Goal: Find specific page/section: Find specific page/section

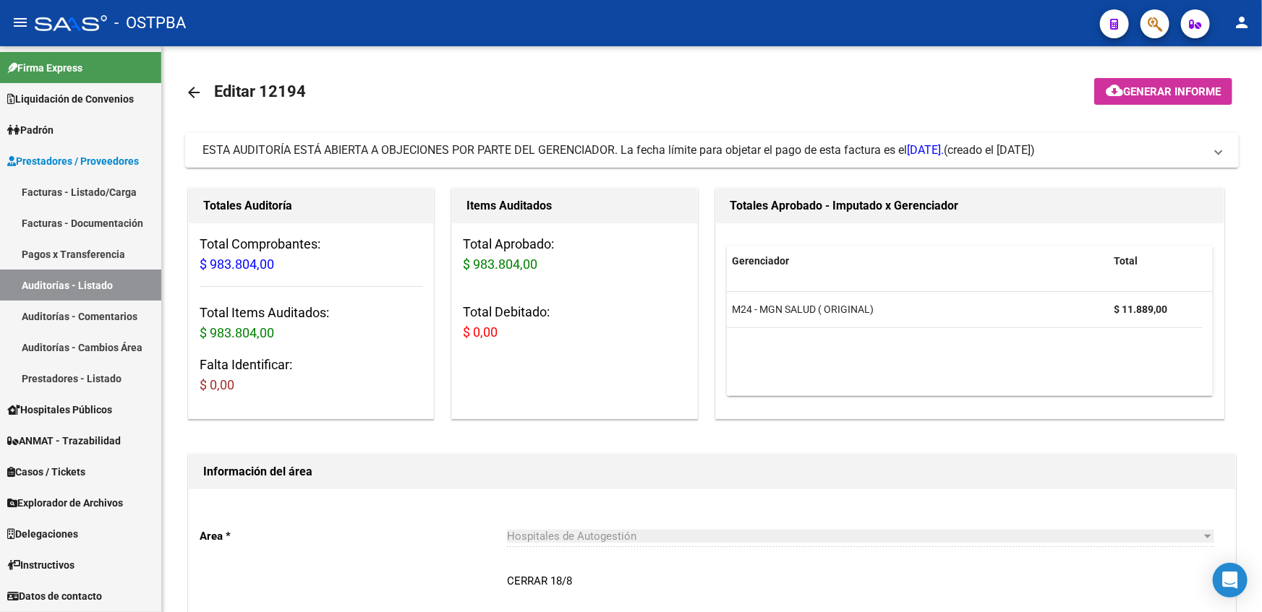
click at [115, 492] on link "Explorador de Archivos" at bounding box center [80, 502] width 161 height 31
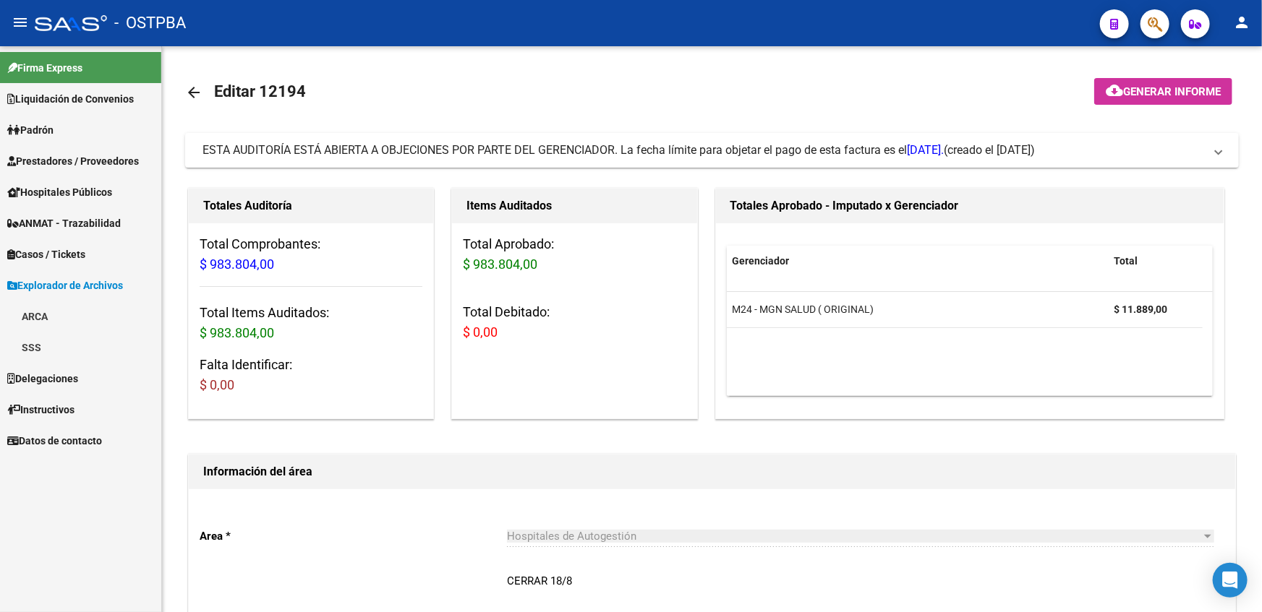
click at [43, 317] on link "ARCA" at bounding box center [80, 316] width 161 height 31
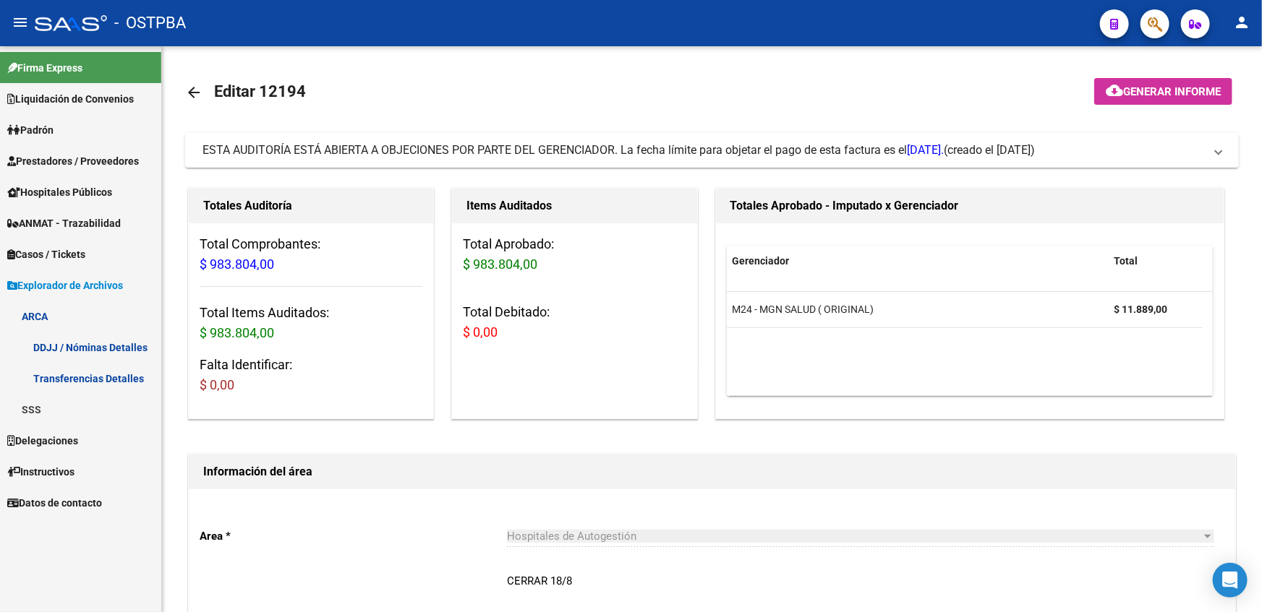
click at [96, 378] on link "Transferencias Detalles" at bounding box center [80, 378] width 161 height 31
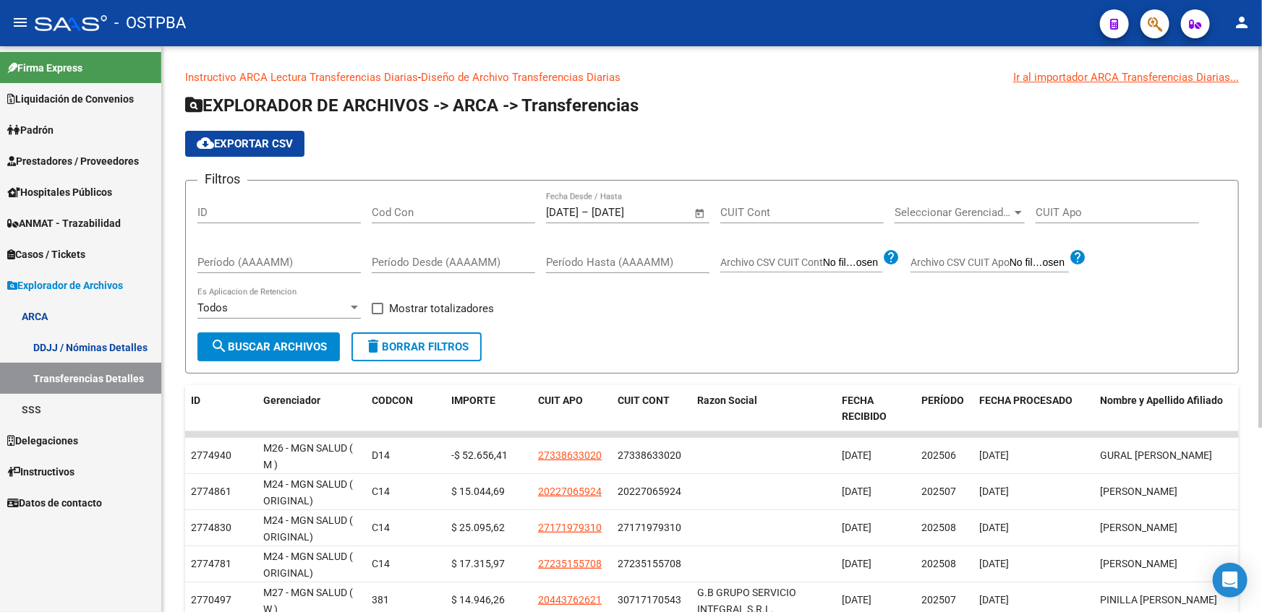
click at [984, 208] on span "Seleccionar Gerenciador" at bounding box center [953, 212] width 117 height 13
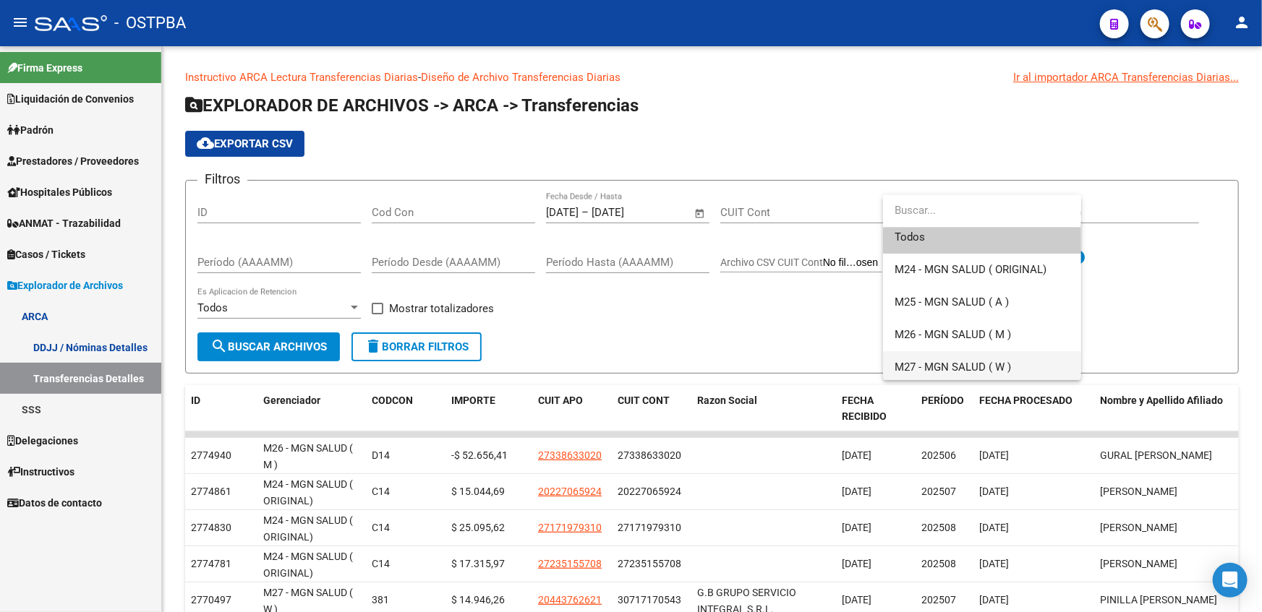
scroll to position [9, 0]
click at [974, 333] on span "M26 - MGN SALUD ( M )" at bounding box center [953, 331] width 116 height 13
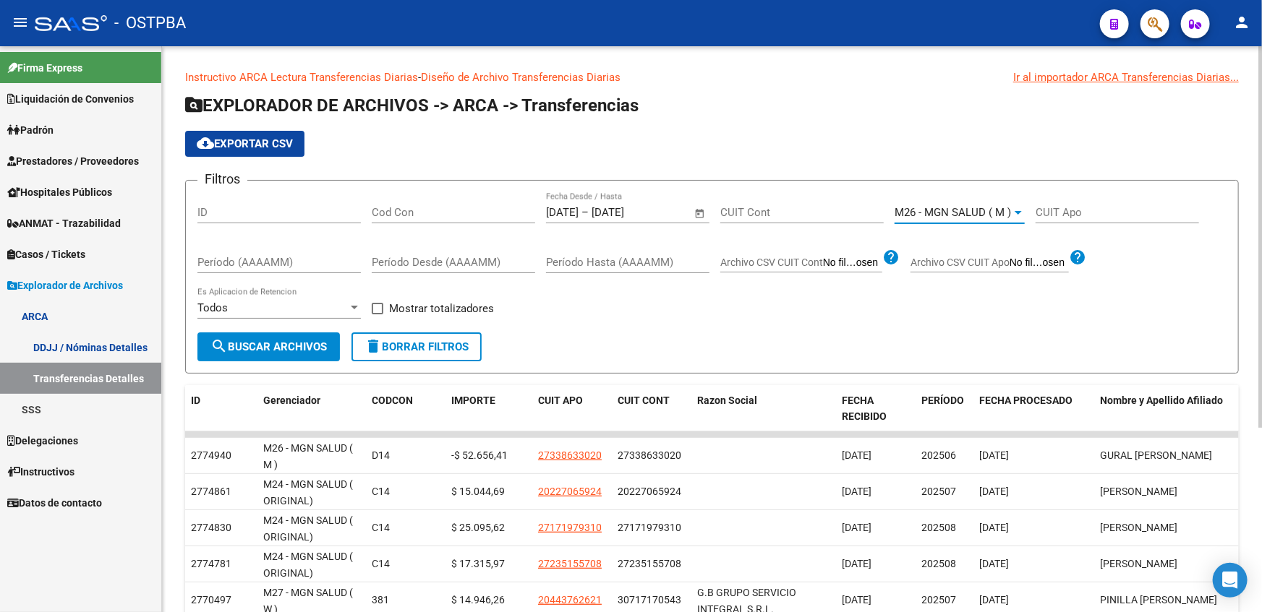
click at [308, 351] on span "search Buscar Archivos" at bounding box center [268, 347] width 116 height 13
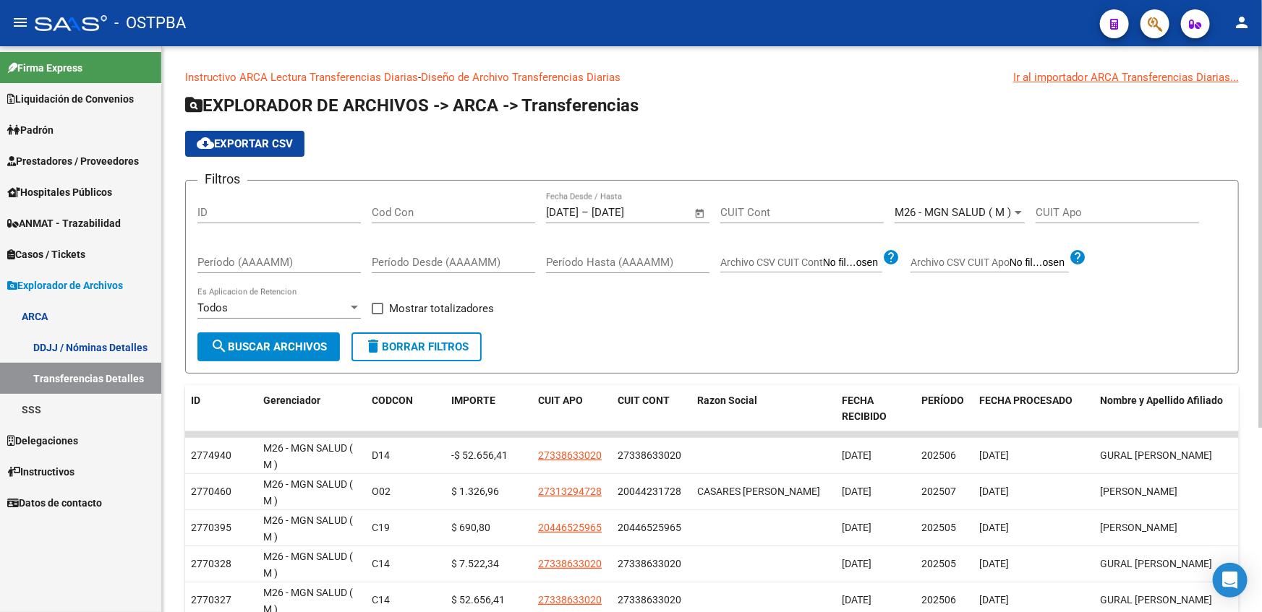
click at [427, 210] on input "Cod Con" at bounding box center [453, 212] width 163 height 13
type input "c14"
click at [265, 346] on span "search Buscar Archivos" at bounding box center [268, 347] width 116 height 13
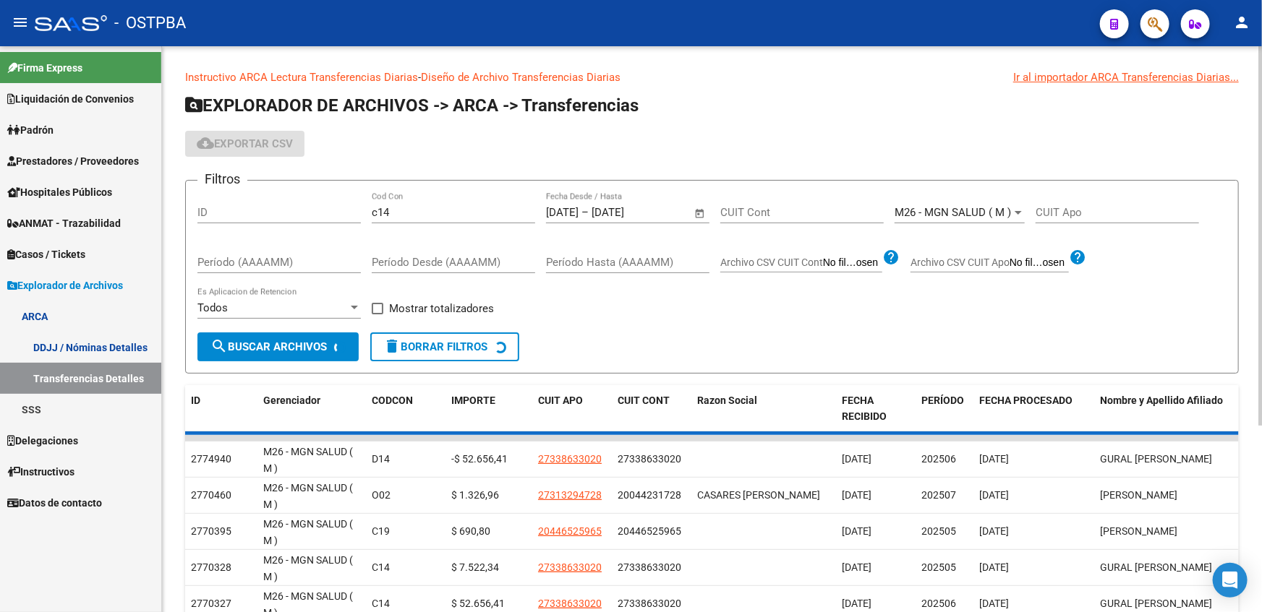
click at [369, 308] on app-bool-drop-down "Todos Es Aplicacion de Retencion" at bounding box center [284, 308] width 174 height 13
click at [379, 307] on span at bounding box center [378, 309] width 12 height 12
click at [377, 315] on input "Mostrar totalizadores" at bounding box center [377, 315] width 1 height 1
checkbox input "true"
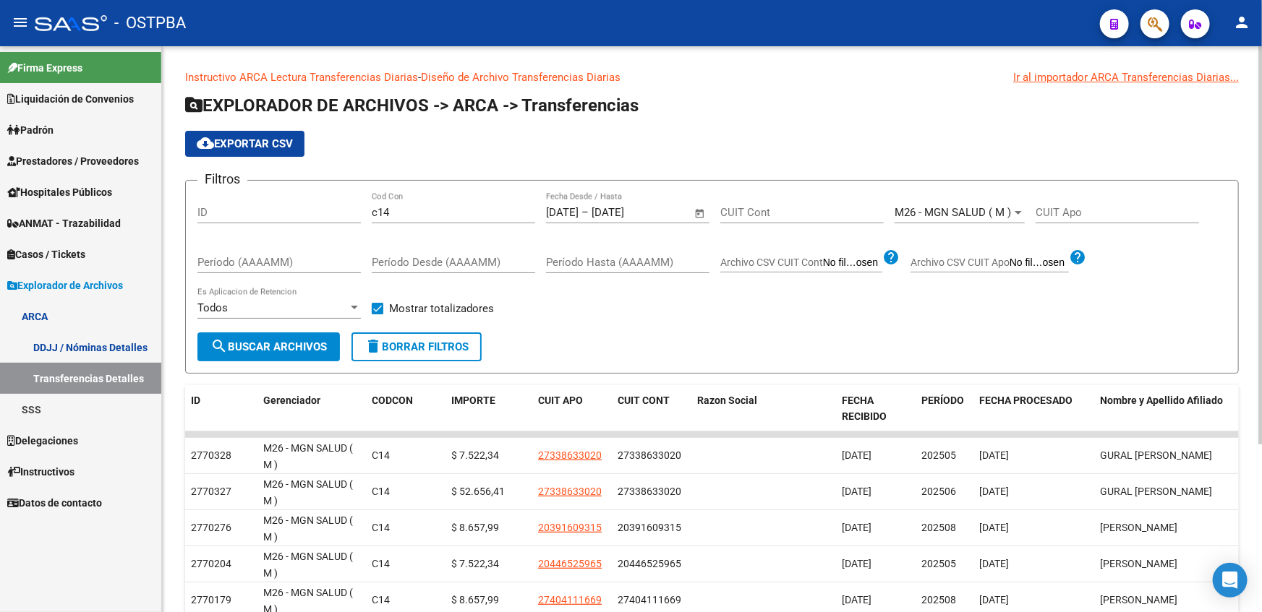
click at [307, 349] on span "search Buscar Archivos" at bounding box center [268, 347] width 116 height 13
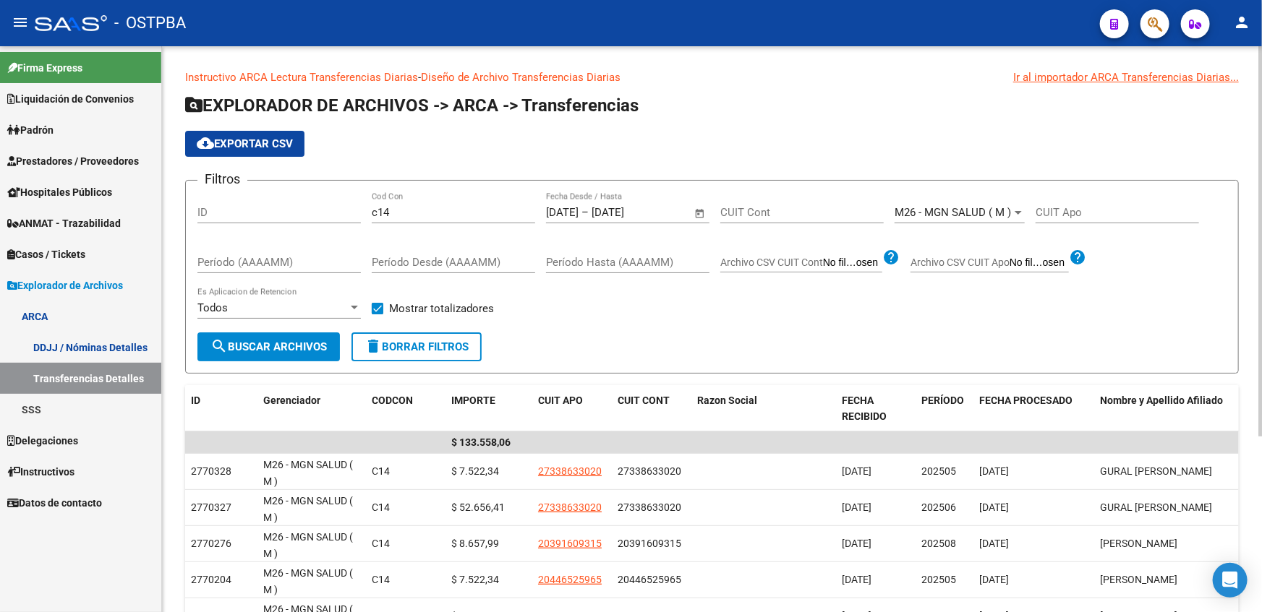
click at [464, 216] on input "c14" at bounding box center [453, 212] width 163 height 13
type input "c"
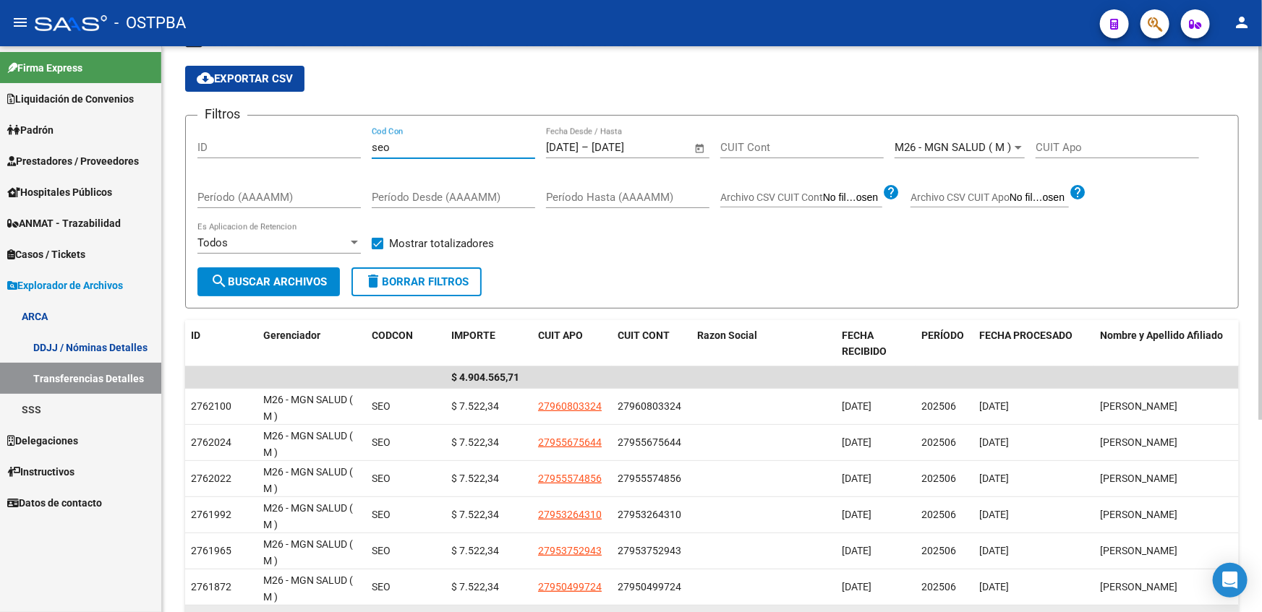
scroll to position [0, 0]
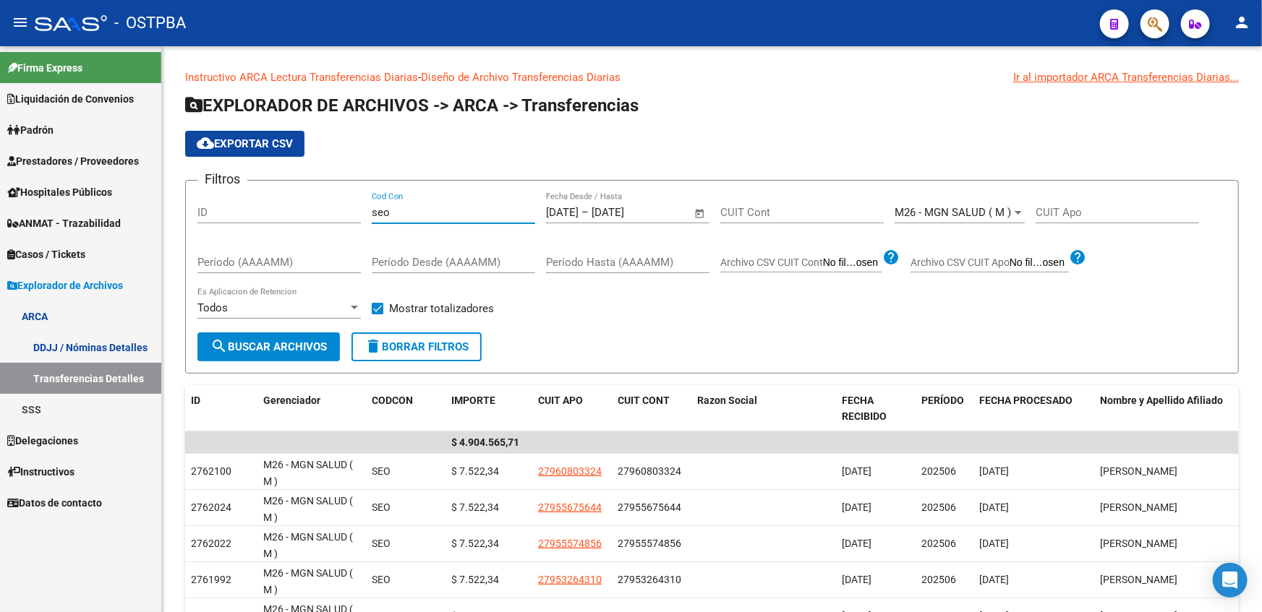
type input "seo"
